Goal: Information Seeking & Learning: Learn about a topic

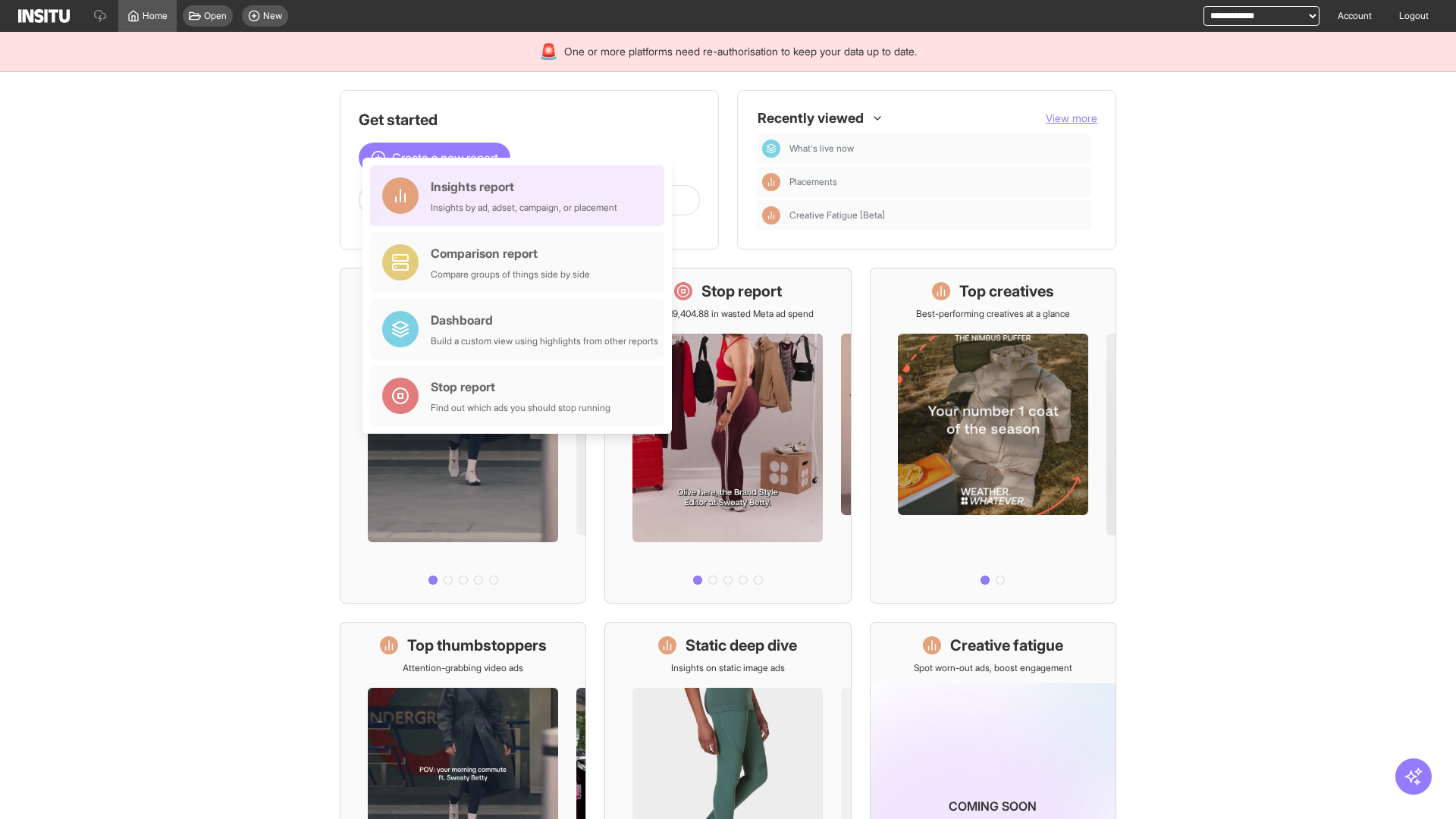
click at [521, 196] on div "Insights report Insights by ad, adset, campaign, or placement" at bounding box center [523, 195] width 187 height 36
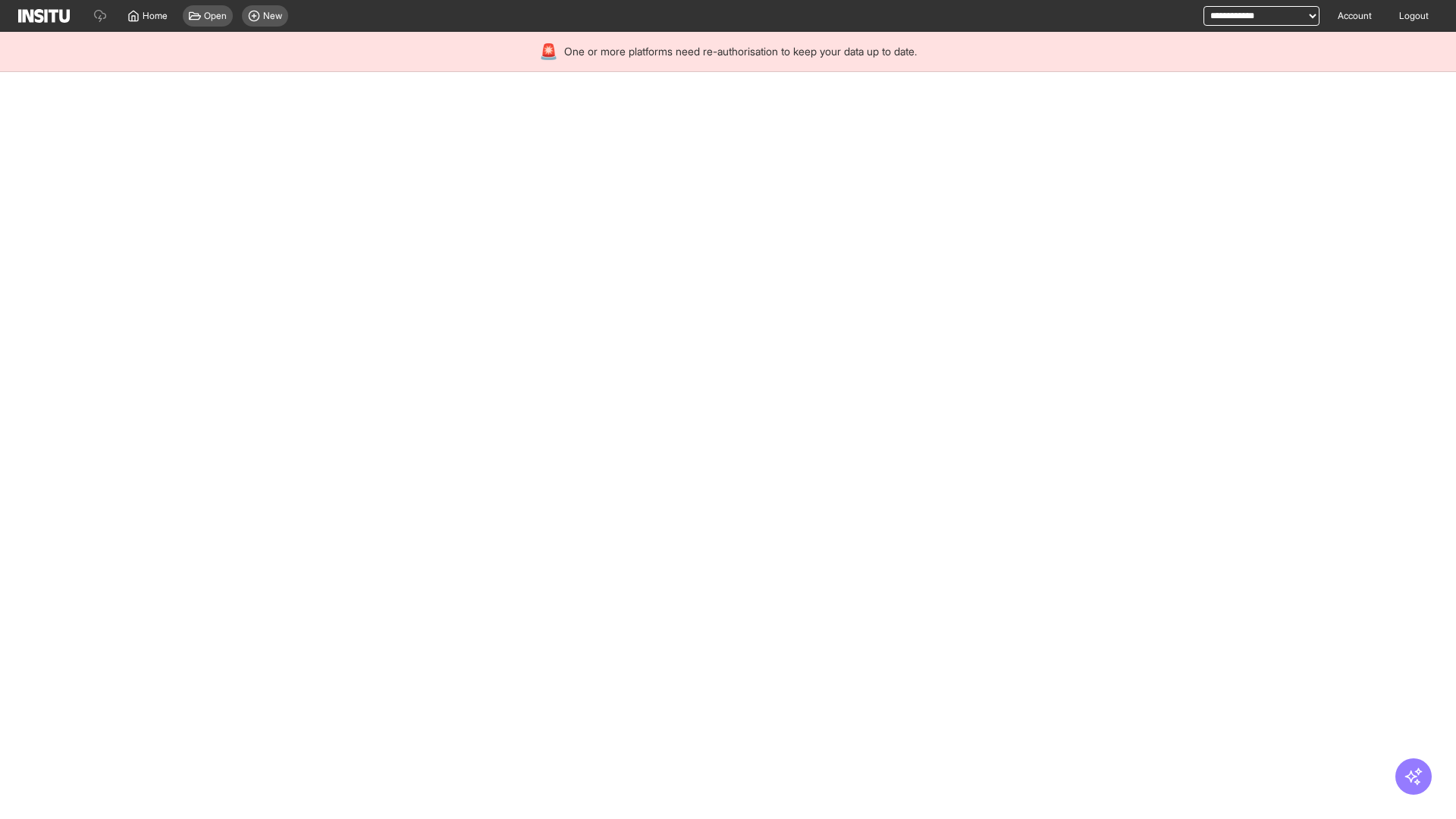
select select "**"
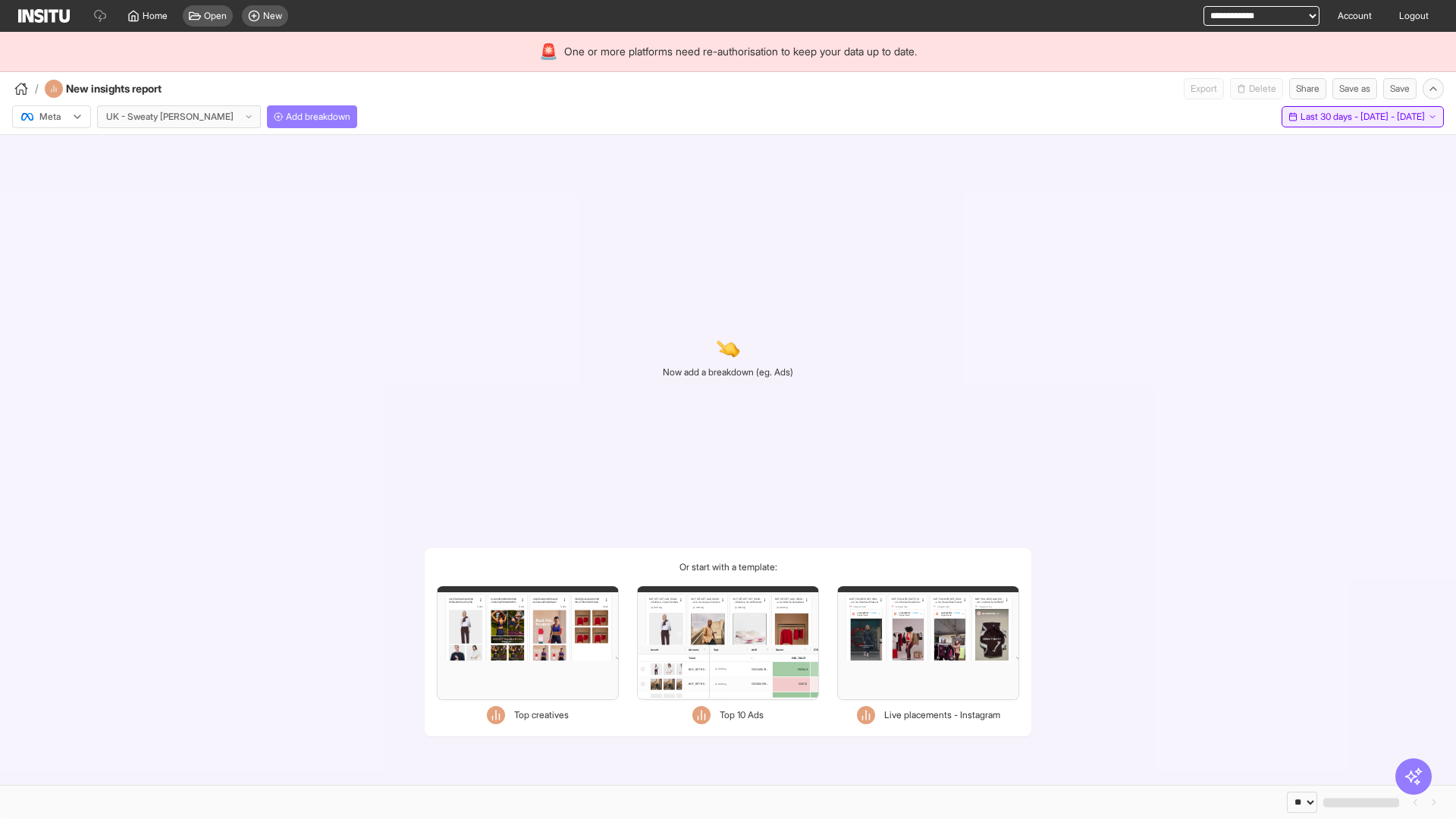
click at [1328, 117] on span "Last 30 days - [DATE] - [DATE]" at bounding box center [1362, 117] width 124 height 12
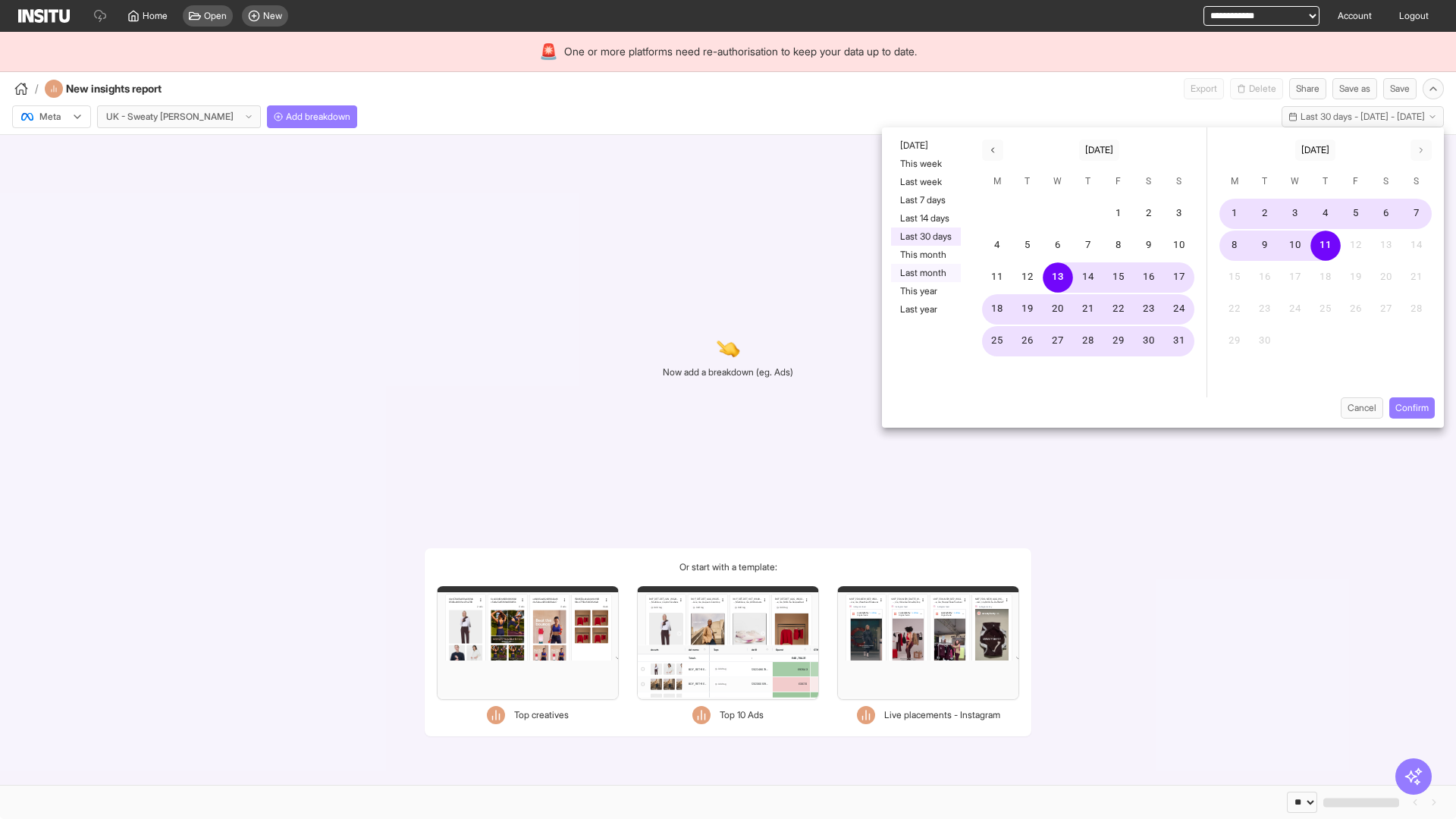
click at [924, 273] on button "Last month" at bounding box center [926, 274] width 70 height 19
